Goal: Task Accomplishment & Management: Manage account settings

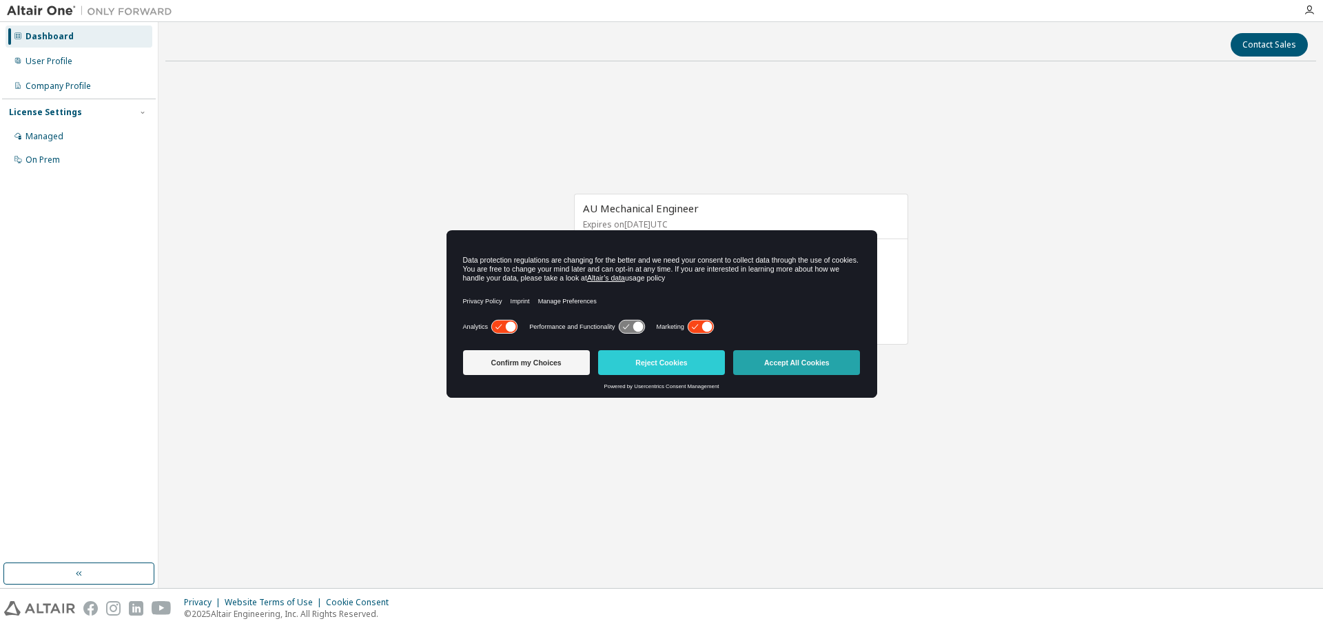
click at [818, 357] on button "Accept All Cookies" at bounding box center [796, 362] width 127 height 25
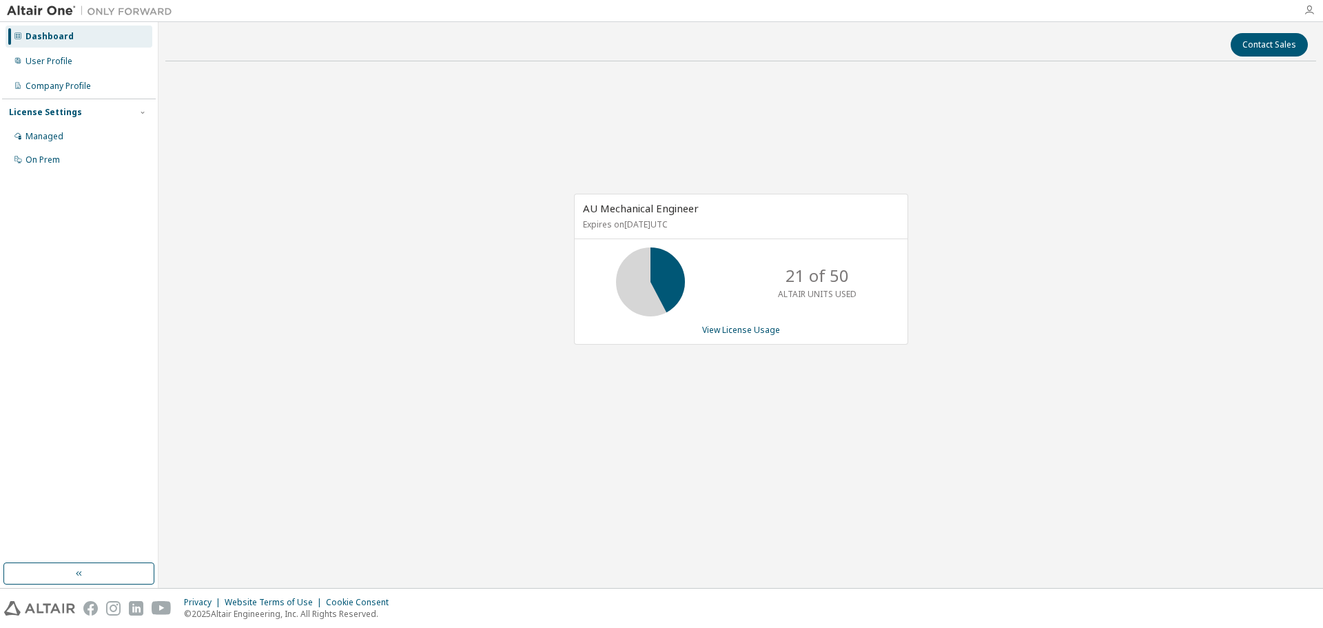
click at [1307, 10] on icon "button" at bounding box center [1308, 10] width 11 height 11
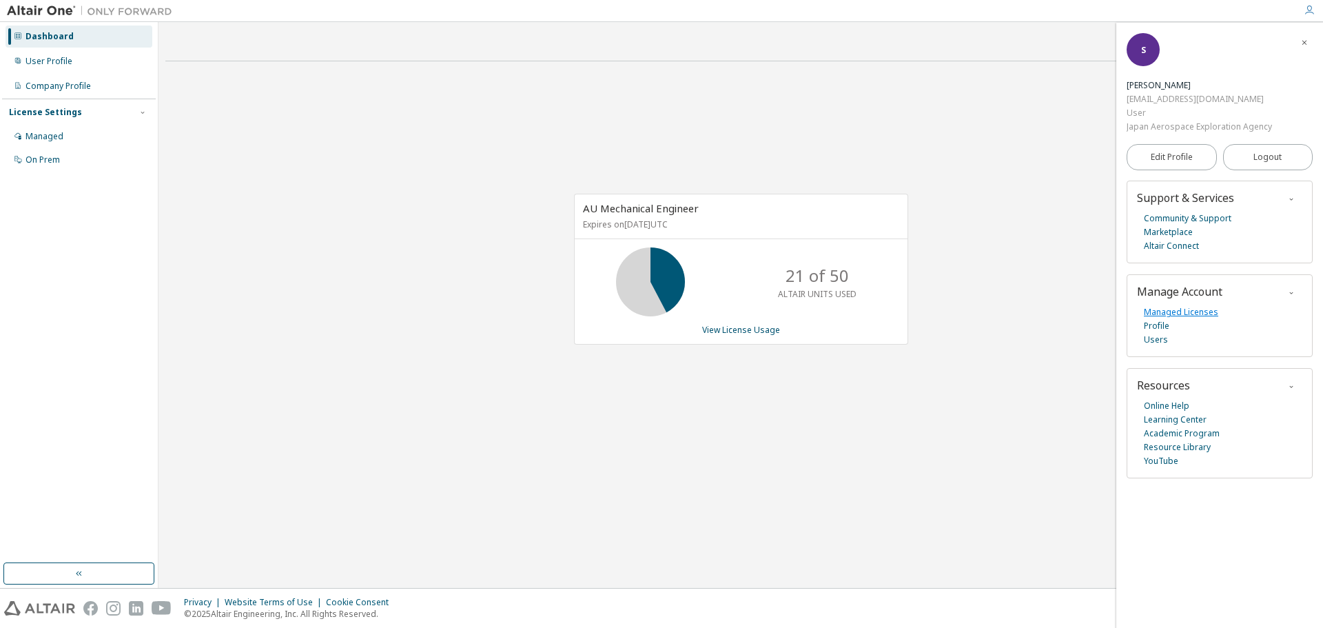
click at [1161, 308] on link "Managed Licenses" at bounding box center [1180, 312] width 74 height 14
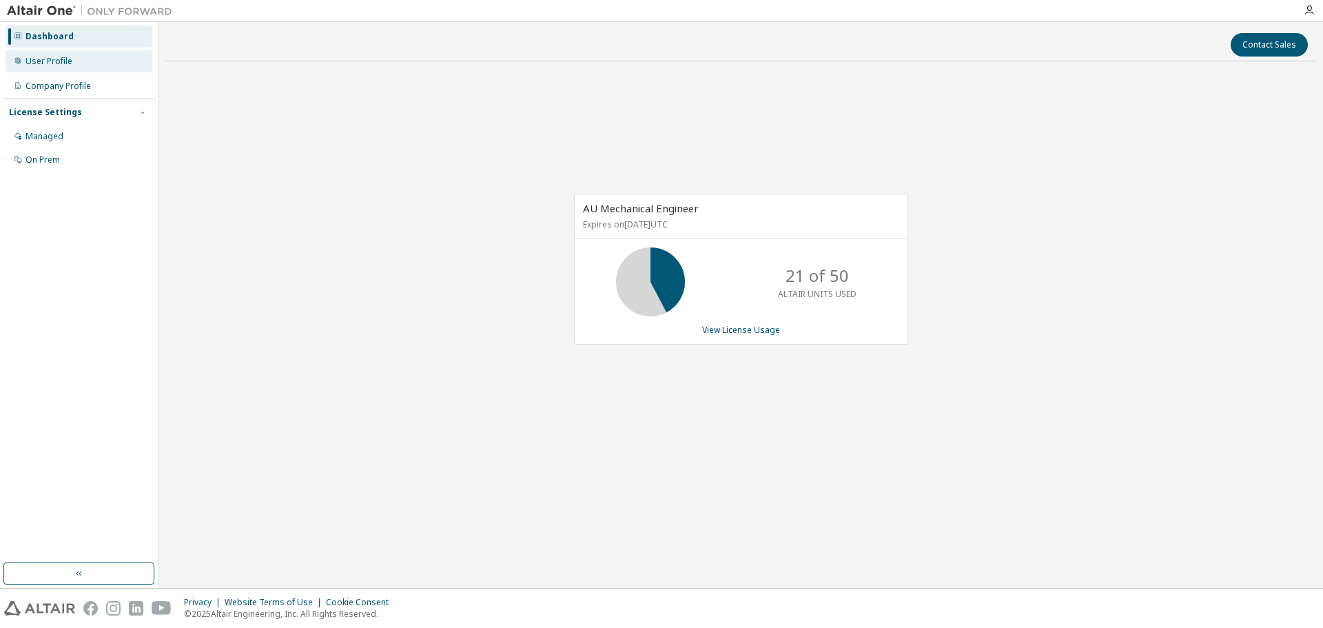
click at [63, 64] on div "User Profile" at bounding box center [48, 61] width 47 height 11
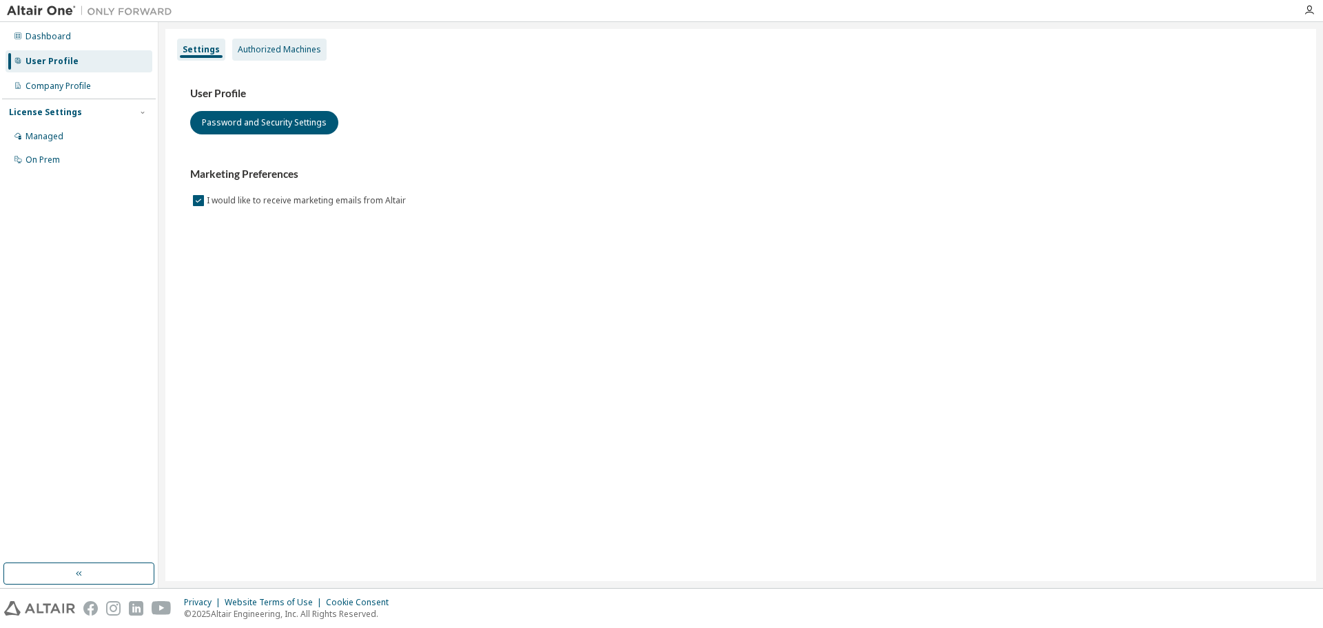
click at [275, 50] on div "Authorized Machines" at bounding box center [279, 49] width 83 height 11
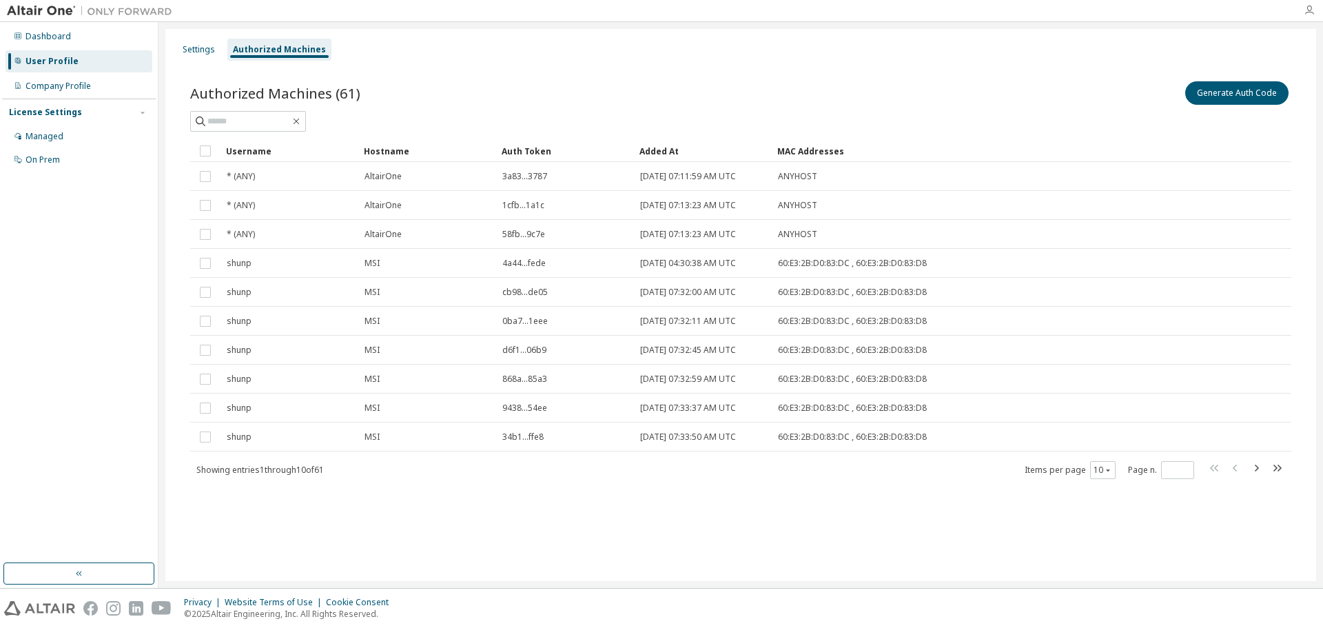
click at [1310, 13] on icon "button" at bounding box center [1308, 10] width 11 height 11
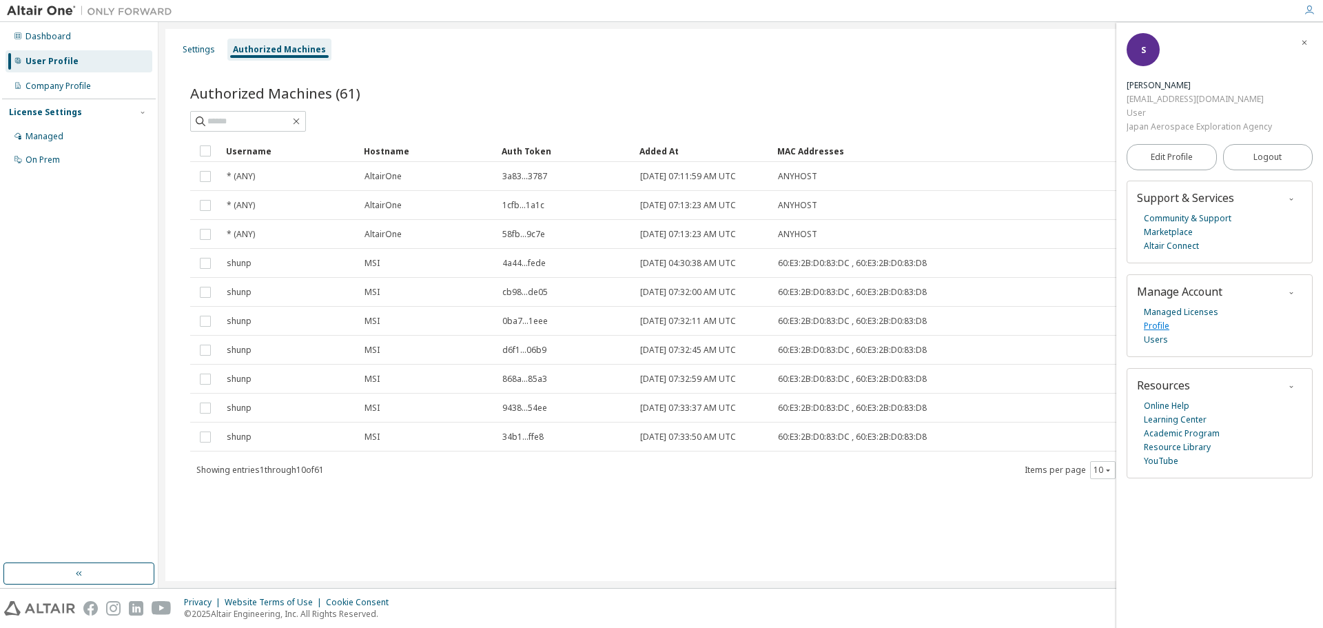
click at [1167, 324] on link "Profile" at bounding box center [1155, 326] width 25 height 14
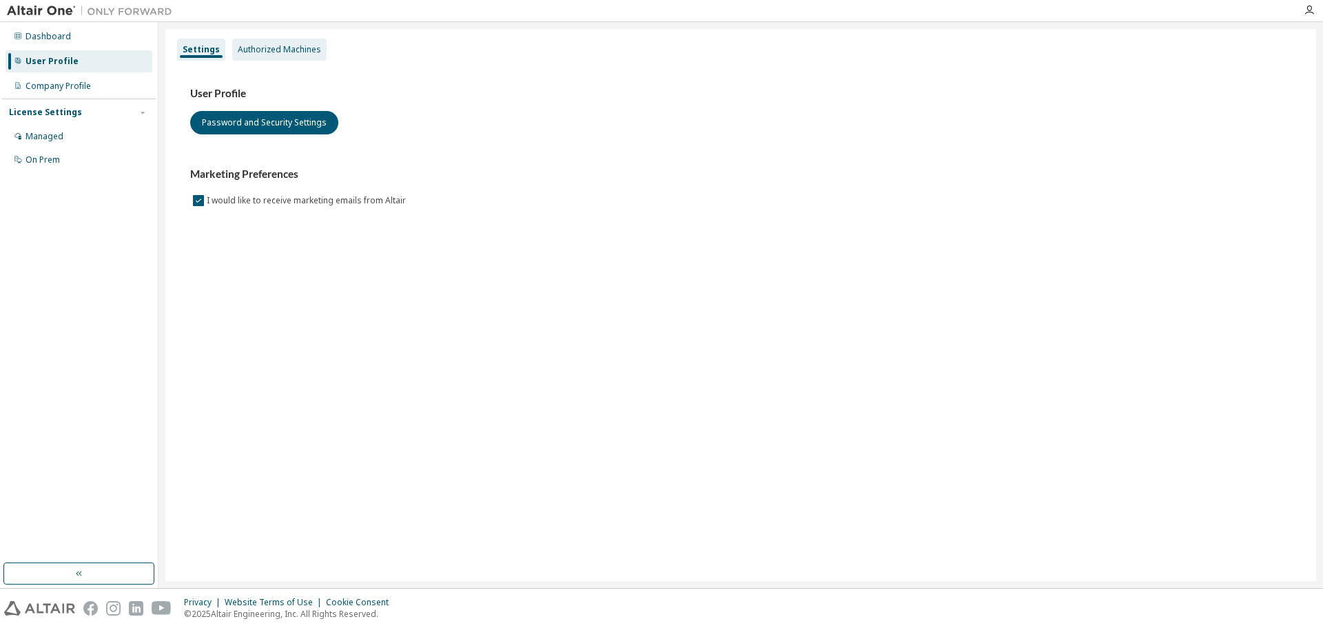
click at [281, 50] on div "Authorized Machines" at bounding box center [279, 49] width 83 height 11
